Goal: Information Seeking & Learning: Learn about a topic

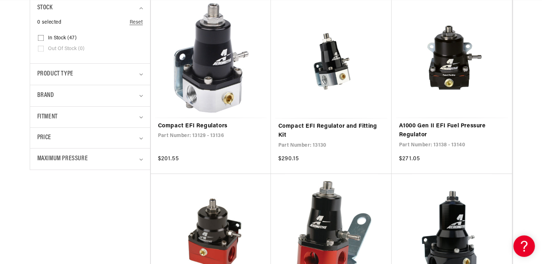
scroll to position [0, 454]
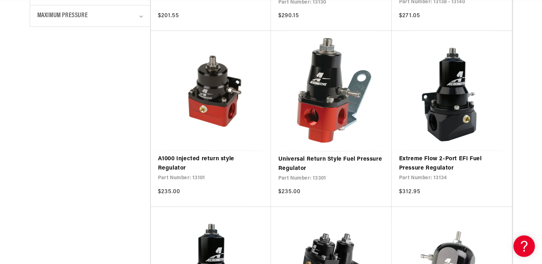
scroll to position [344, 0]
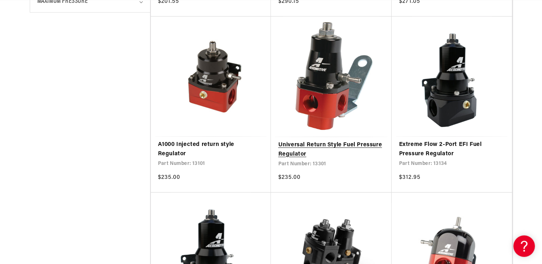
click at [337, 141] on link "Universal Return Style Fuel Pressure Regulator" at bounding box center [331, 150] width 106 height 18
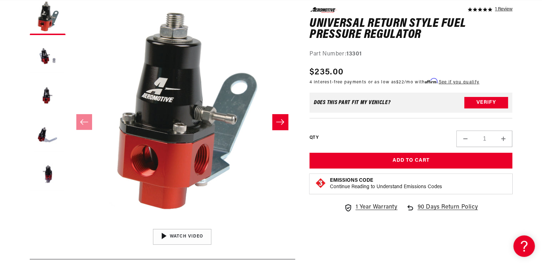
scroll to position [0, 454]
click at [69, 226] on button "Open media 1 in modal" at bounding box center [69, 226] width 0 height 0
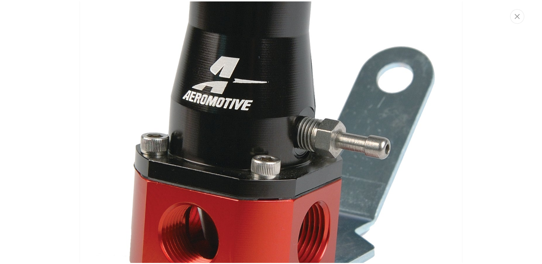
scroll to position [0, 908]
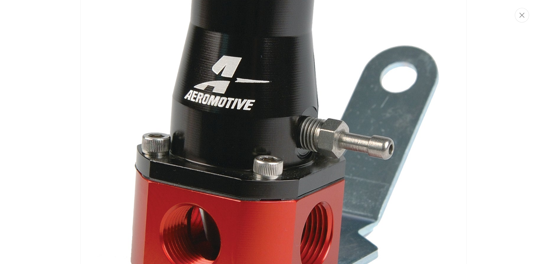
click at [500, 64] on div "Media gallery" at bounding box center [273, 132] width 547 height 264
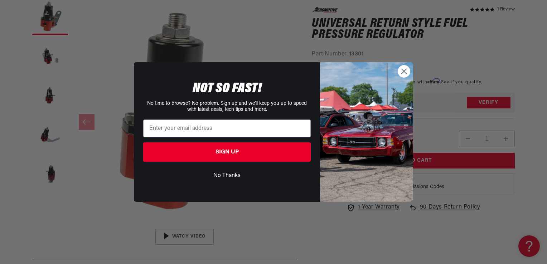
click at [403, 71] on circle "Close dialog" at bounding box center [404, 72] width 12 height 12
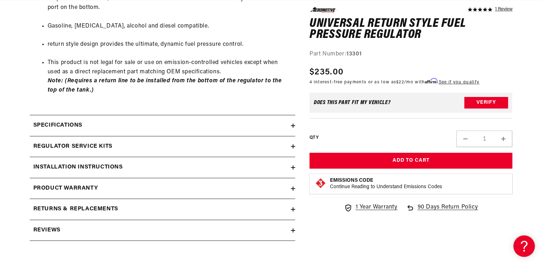
click at [291, 124] on icon at bounding box center [293, 126] width 4 height 4
